Goal: Information Seeking & Learning: Find contact information

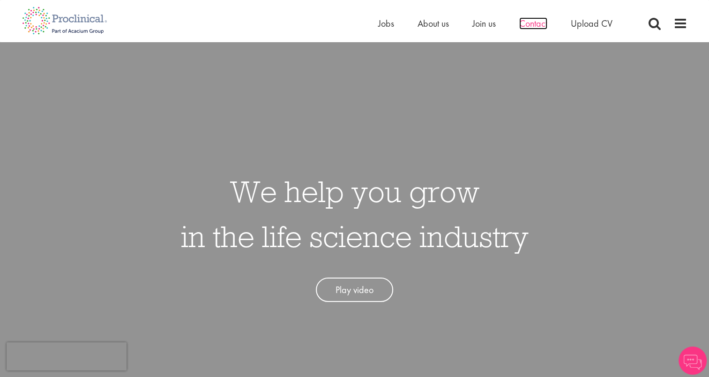
click at [535, 26] on span "Contact" at bounding box center [533, 23] width 28 height 12
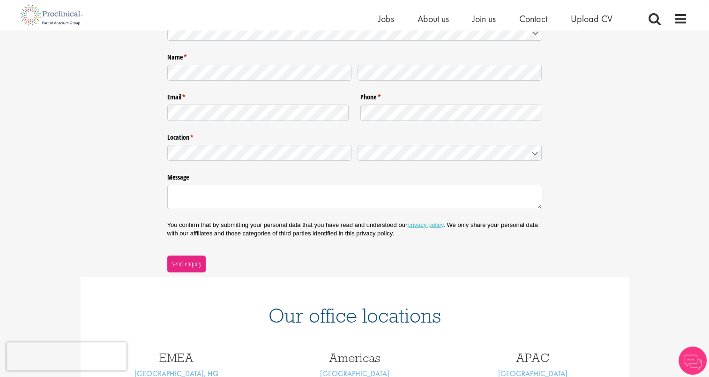
scroll to position [234, 0]
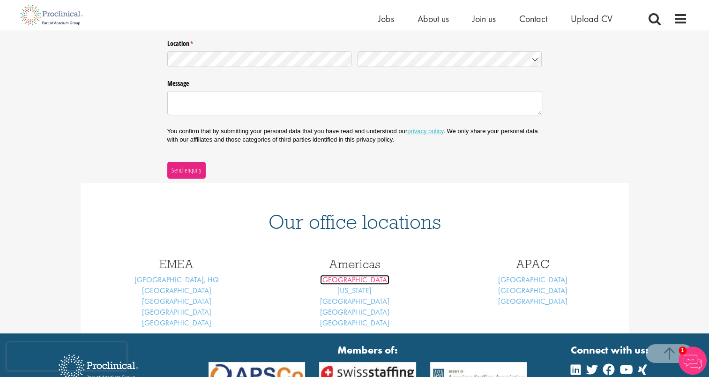
click at [353, 279] on link "[GEOGRAPHIC_DATA]" at bounding box center [354, 280] width 69 height 10
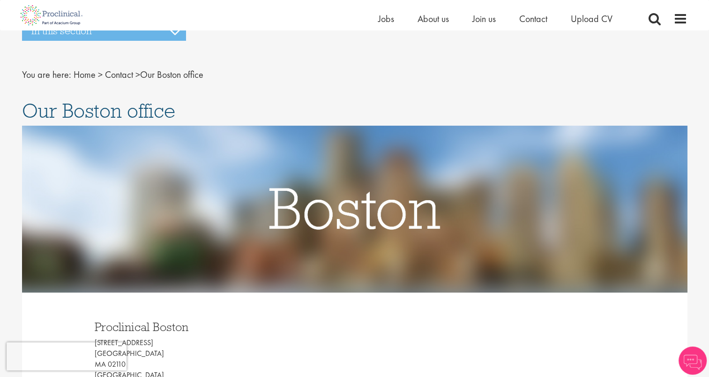
scroll to position [188, 0]
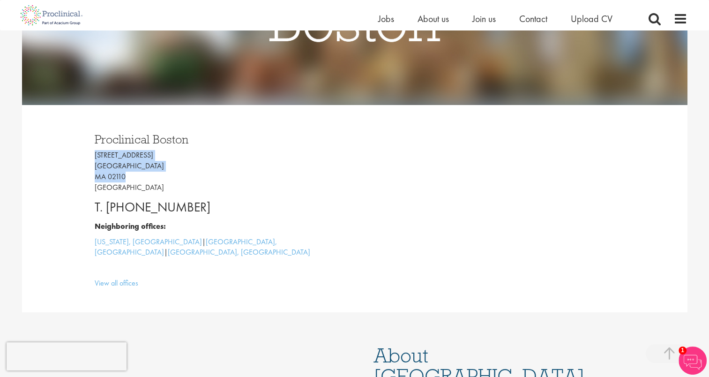
drag, startPoint x: 94, startPoint y: 157, endPoint x: 150, endPoint y: 172, distance: 58.1
click at [150, 172] on div "Proclinical [GEOGRAPHIC_DATA] [STREET_ADDRESS] T. [PHONE_NUMBER] Neighboring of…" at bounding box center [221, 209] width 267 height 170
copy p "[STREET_ADDRESS]"
